Goal: Information Seeking & Learning: Learn about a topic

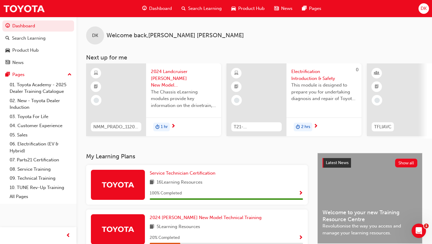
click at [162, 10] on span "Dashboard" at bounding box center [160, 8] width 23 height 7
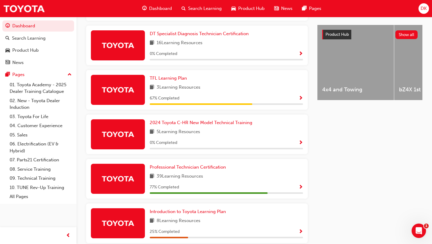
scroll to position [259, 0]
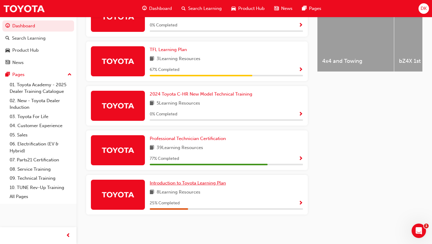
click at [194, 182] on span "Introduction to Toyota Learning Plan" at bounding box center [188, 182] width 76 height 5
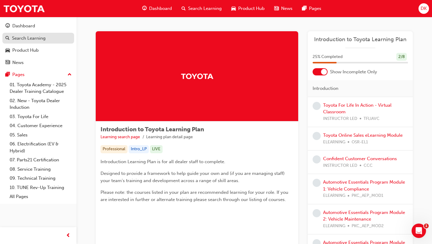
click at [27, 39] on div "Search Learning" at bounding box center [29, 38] width 34 height 7
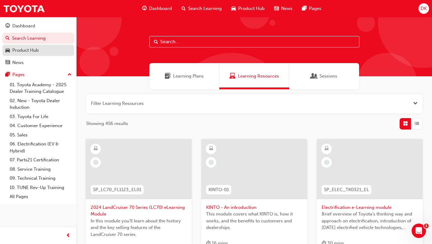
click at [23, 53] on div "Product Hub" at bounding box center [25, 50] width 26 height 7
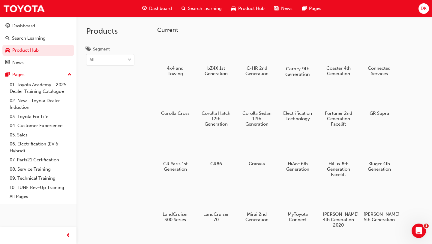
click at [296, 62] on div at bounding box center [297, 51] width 33 height 24
